Goal: Navigation & Orientation: Find specific page/section

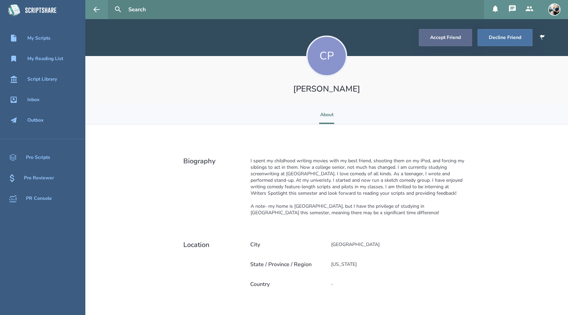
click at [431, 41] on button "Accept Friend" at bounding box center [445, 37] width 53 height 17
click at [495, 11] on icon at bounding box center [495, 8] width 5 height 7
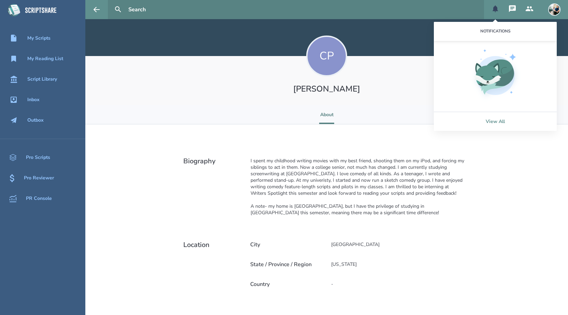
click at [493, 124] on link "View All" at bounding box center [495, 121] width 123 height 19
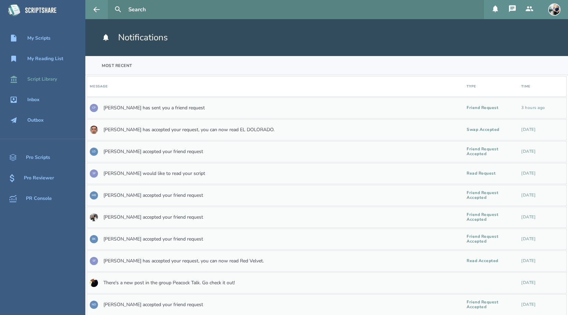
click at [36, 82] on div "Script Library" at bounding box center [42, 78] width 30 height 5
